Goal: Information Seeking & Learning: Learn about a topic

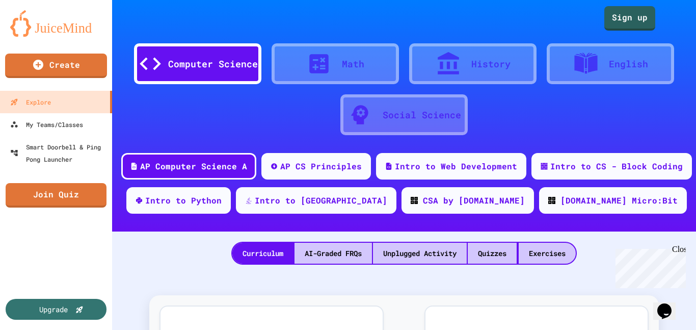
click at [212, 57] on div "Computer Science" at bounding box center [213, 64] width 90 height 14
click at [194, 178] on div "AP Computer Science A" at bounding box center [188, 165] width 139 height 28
click at [77, 105] on link "Explore" at bounding box center [56, 101] width 116 height 23
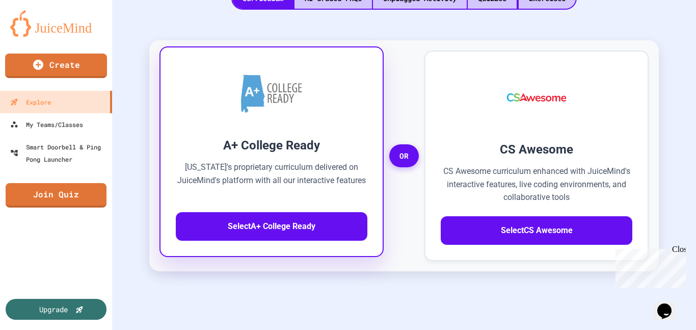
scroll to position [255, 0]
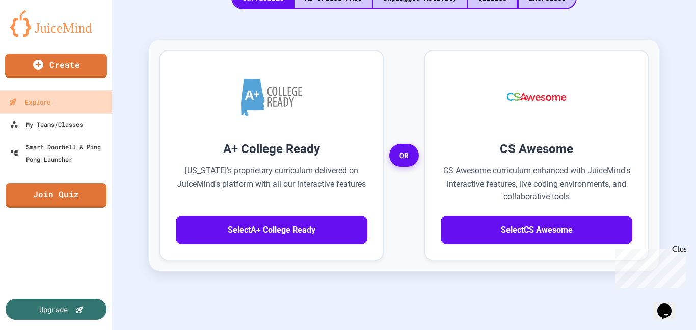
click at [89, 98] on link "Explore" at bounding box center [56, 101] width 116 height 23
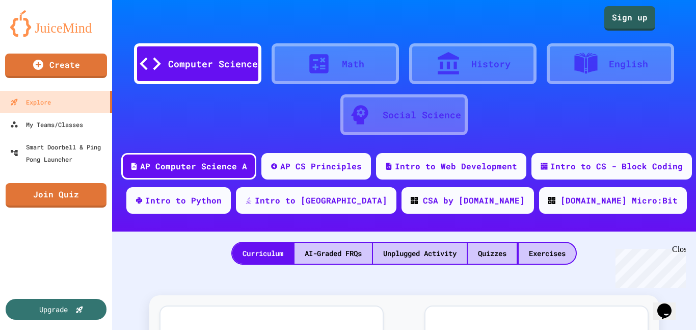
click at [195, 60] on div "Computer Science" at bounding box center [213, 64] width 90 height 14
click at [213, 164] on div "AP Computer Science A" at bounding box center [194, 165] width 110 height 13
click at [281, 259] on div "Curriculum" at bounding box center [262, 253] width 61 height 21
click at [73, 126] on div "My Teams/Classes" at bounding box center [46, 124] width 75 height 13
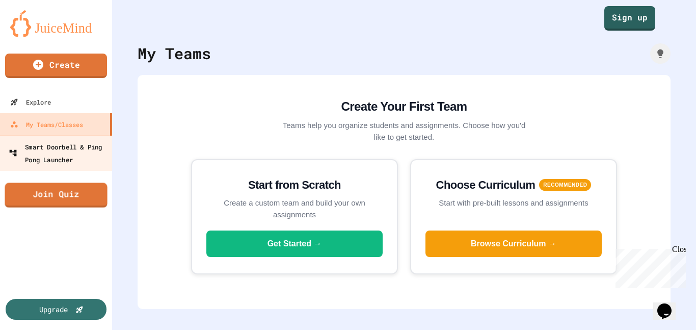
click at [44, 141] on div "Smart Doorbell & Ping Pong Launcher" at bounding box center [59, 152] width 101 height 25
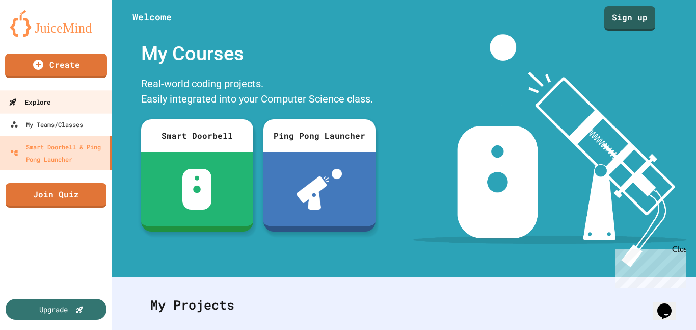
click at [75, 93] on link "Explore" at bounding box center [56, 101] width 116 height 23
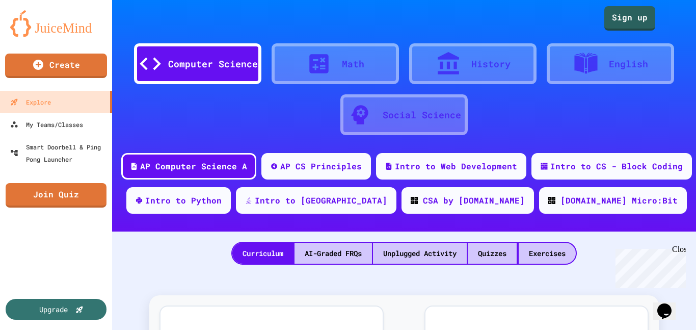
click at [274, 64] on div "Math" at bounding box center [335, 63] width 127 height 41
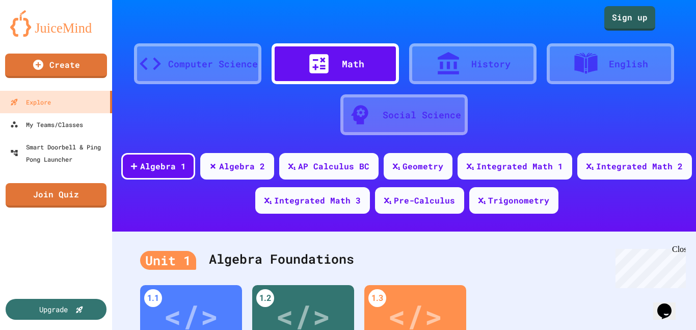
click at [194, 61] on div "Computer Science" at bounding box center [213, 64] width 90 height 14
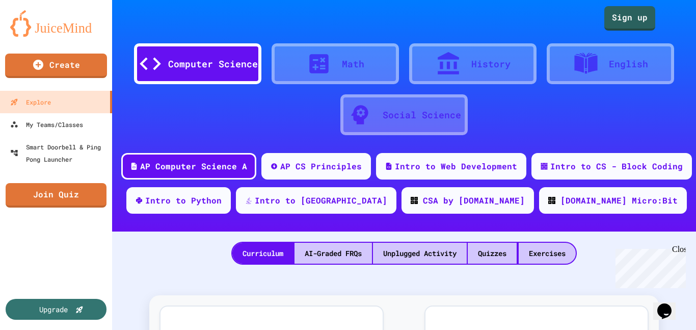
click at [196, 62] on div "Computer Science" at bounding box center [213, 64] width 90 height 14
click at [229, 173] on div "AP Computer Science A" at bounding box center [188, 165] width 139 height 28
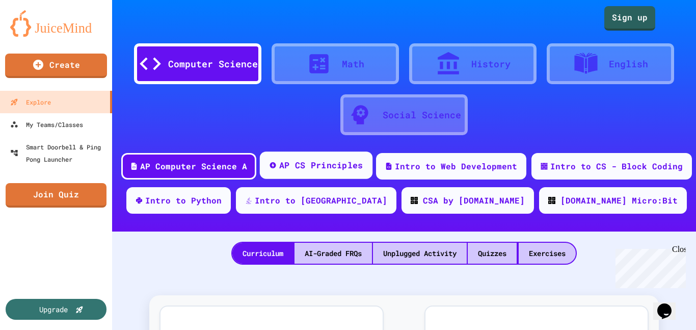
click at [276, 167] on icon at bounding box center [273, 165] width 6 height 6
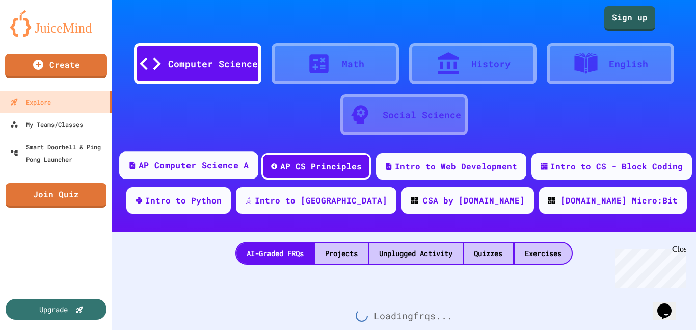
scroll to position [37, 0]
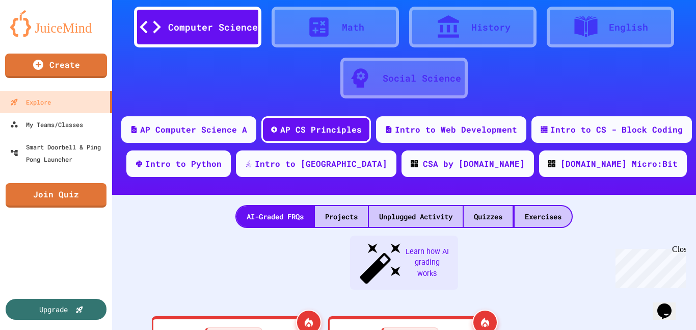
click at [189, 112] on div "Computer Science Math History English Social Science AP Computer Science A AP C…" at bounding box center [404, 78] width 584 height 231
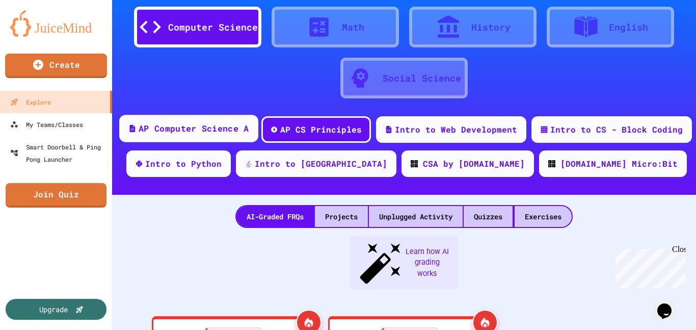
click at [192, 122] on div "AP Computer Science A" at bounding box center [194, 128] width 110 height 13
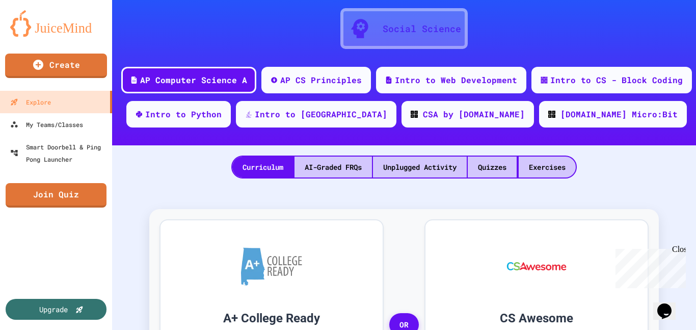
scroll to position [75, 0]
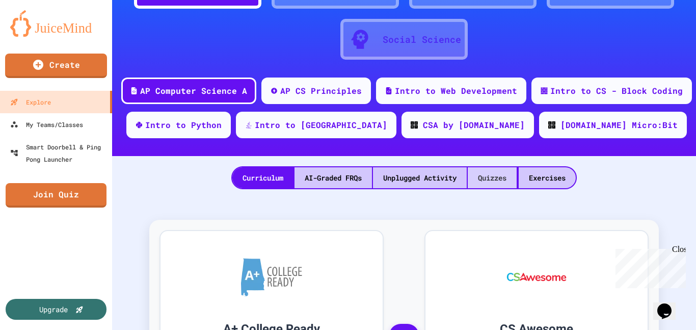
click at [495, 180] on div "Quizzes" at bounding box center [492, 177] width 49 height 21
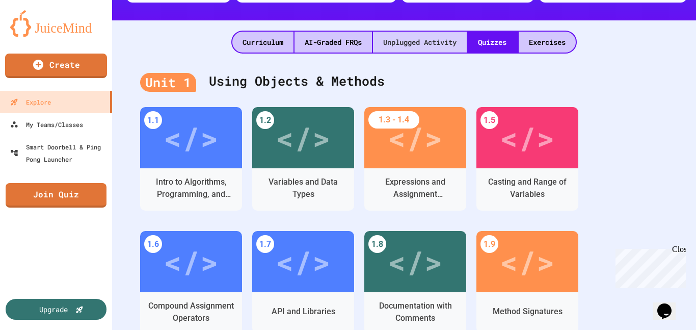
scroll to position [246, 0]
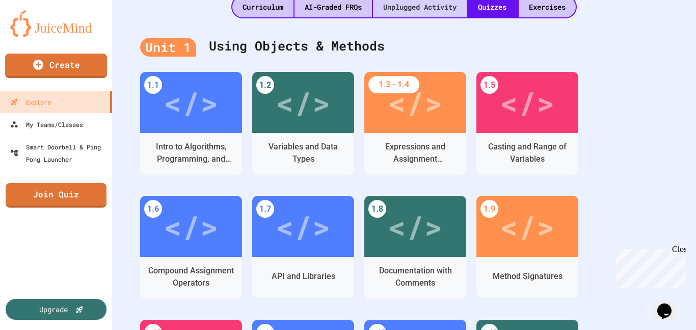
click at [448, 10] on div "Unplugged Activity" at bounding box center [420, 6] width 94 height 21
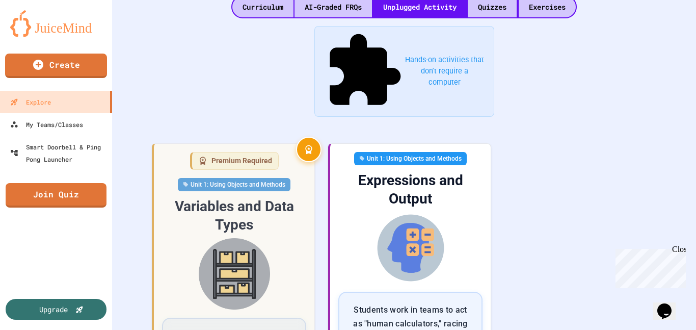
scroll to position [155, 0]
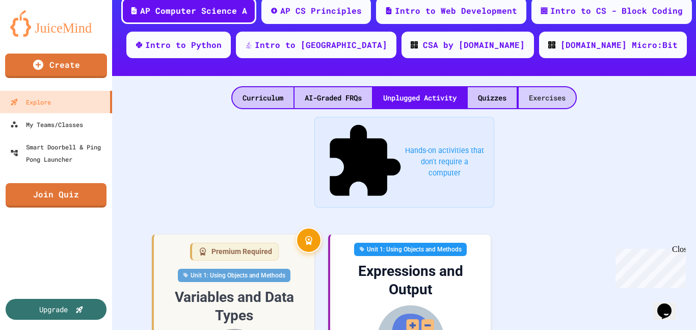
click at [576, 101] on div "Exercises" at bounding box center [547, 97] width 57 height 21
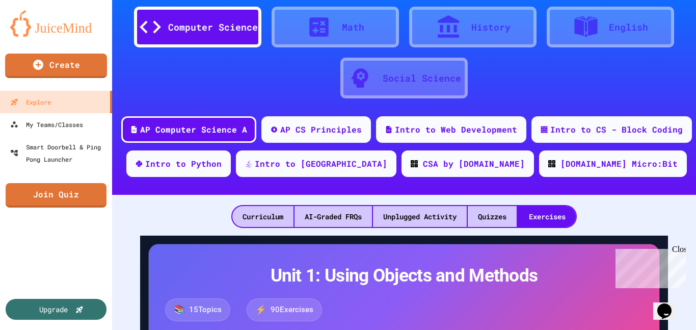
scroll to position [155, 0]
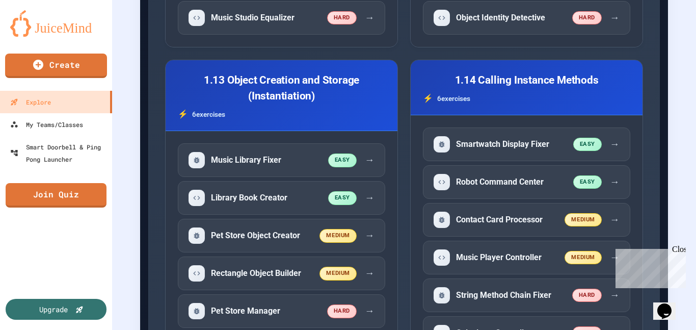
click at [509, 104] on div "6 exercise s" at bounding box center [526, 98] width 207 height 12
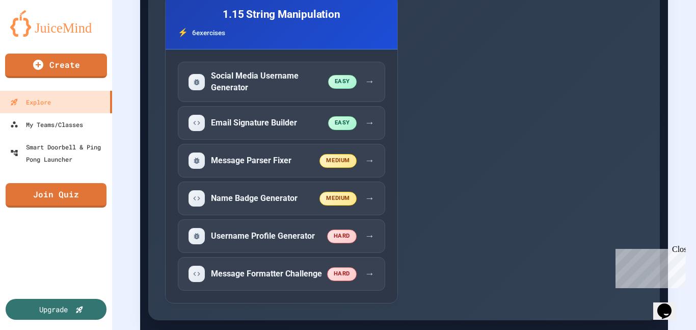
scroll to position [2654, 0]
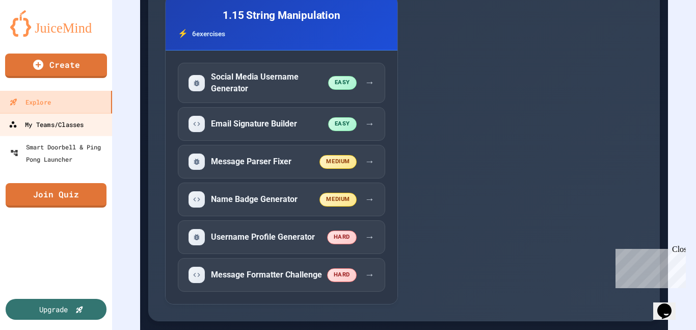
click at [42, 118] on div "My Teams/Classes" at bounding box center [46, 124] width 75 height 13
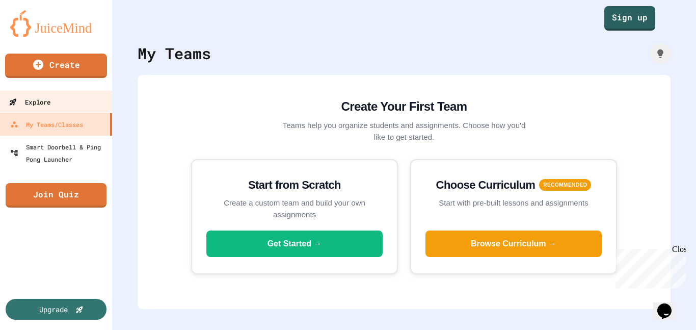
click at [58, 97] on link "Explore" at bounding box center [56, 101] width 116 height 23
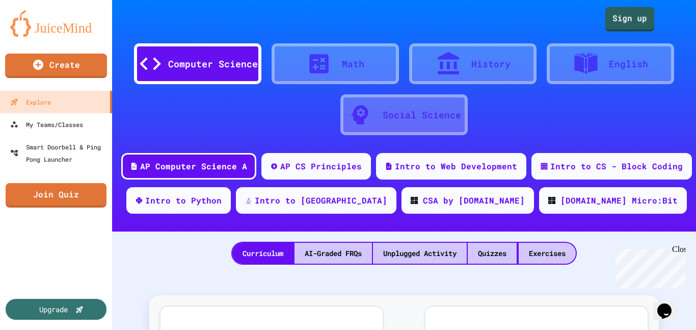
click at [603, 26] on div "Sign up" at bounding box center [404, 15] width 584 height 31
click at [606, 23] on link "Sign up" at bounding box center [629, 17] width 51 height 25
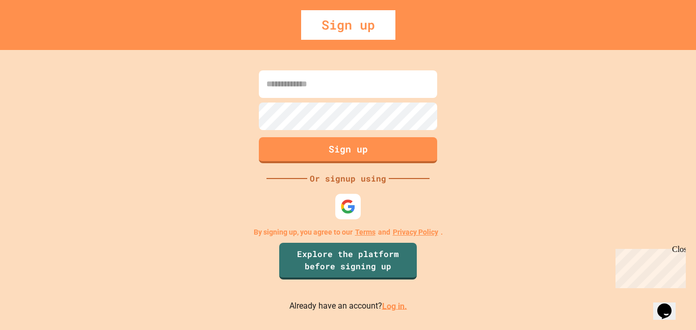
click at [287, 89] on input at bounding box center [348, 84] width 178 height 28
click at [349, 206] on img at bounding box center [348, 206] width 16 height 16
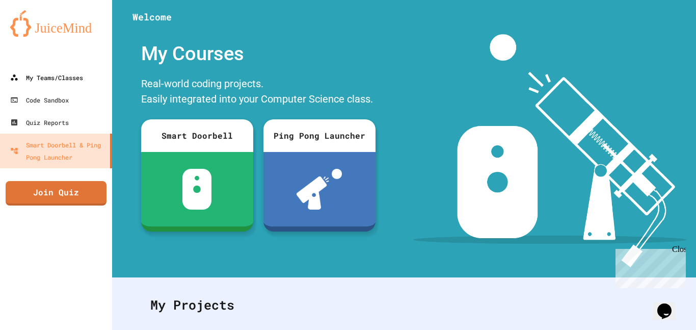
click at [45, 71] on div "My Teams/Classes" at bounding box center [46, 77] width 73 height 12
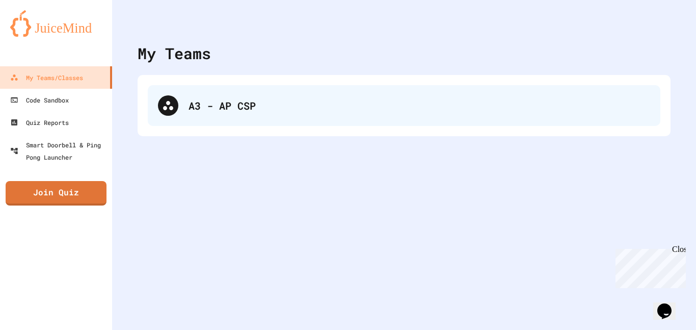
click at [287, 100] on div "A3 - AP CSP" at bounding box center [420, 105] width 462 height 15
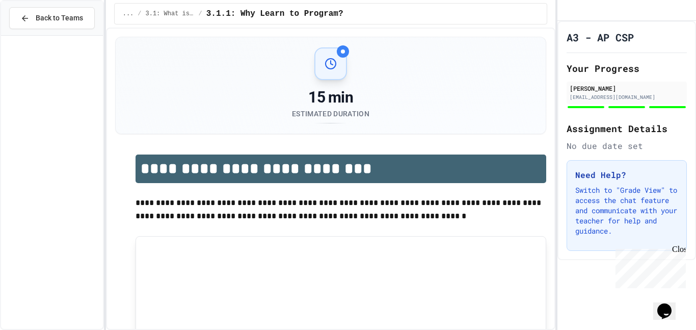
scroll to position [1910, 0]
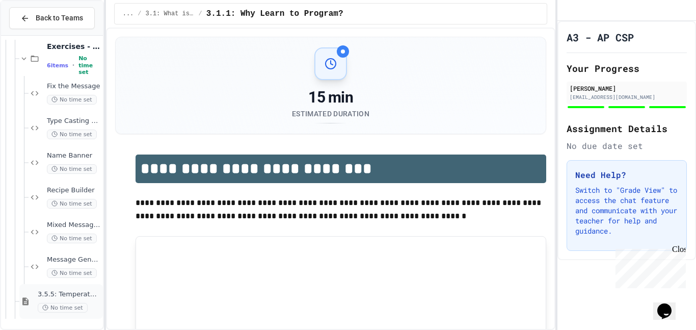
click at [73, 291] on span "3.5.5: Temperature Check - Exit Ticket" at bounding box center [69, 294] width 63 height 9
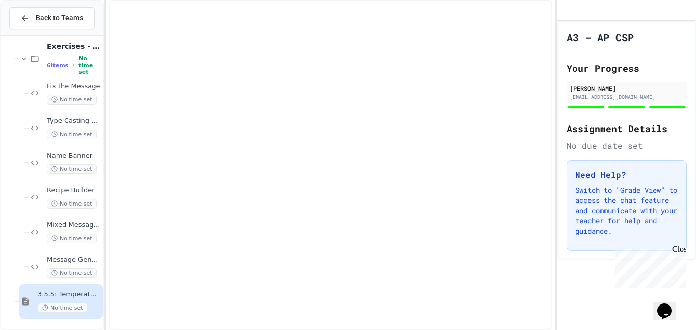
scroll to position [1898, 0]
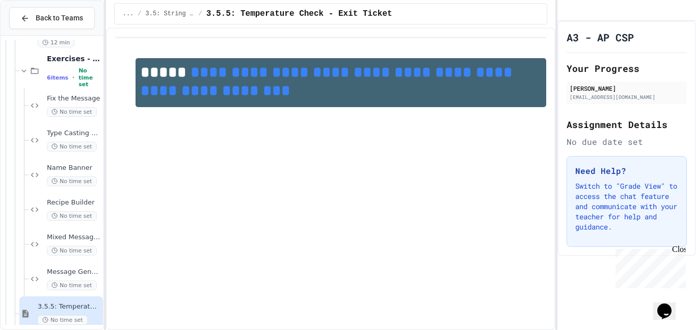
click at [282, 74] on link "**********" at bounding box center [329, 81] width 376 height 33
